Goal: Information Seeking & Learning: Learn about a topic

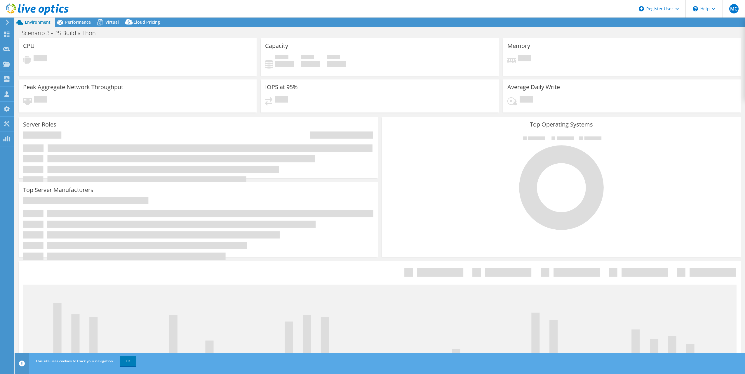
select select "USD"
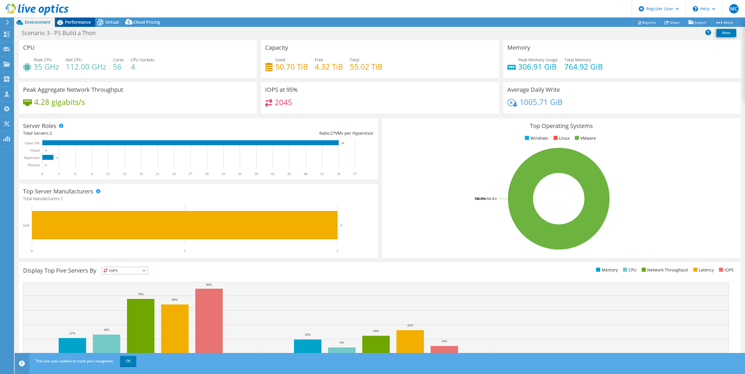
click at [76, 19] on span "Performance" at bounding box center [78, 22] width 26 height 6
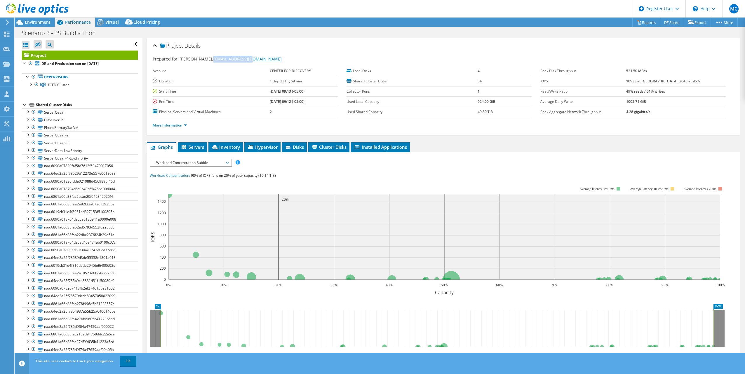
drag, startPoint x: 247, startPoint y: 59, endPoint x: 209, endPoint y: 58, distance: 38.2
click at [209, 58] on div "Prepared for: Suresh Sakkeri, ssakkeri@tcfd.org" at bounding box center [444, 59] width 582 height 7
copy link "[EMAIL_ADDRESS][DOMAIN_NAME]"
click at [482, 171] on div "IOPS Disk Throughput IO Size Latency Queue Depth CPU Percentage Memory Page Fau…" at bounding box center [444, 266] width 588 height 216
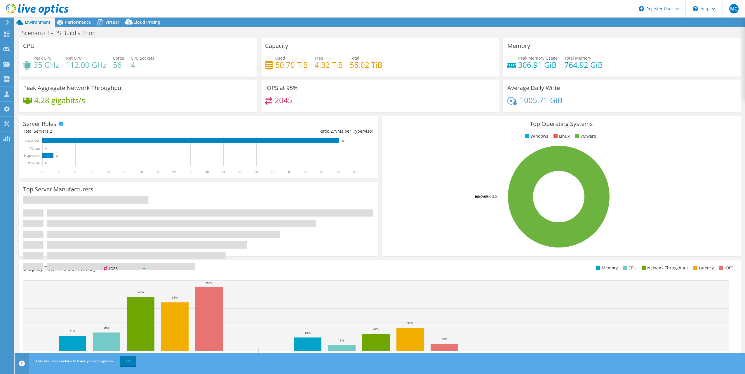
select select "USD"
